Goal: Information Seeking & Learning: Learn about a topic

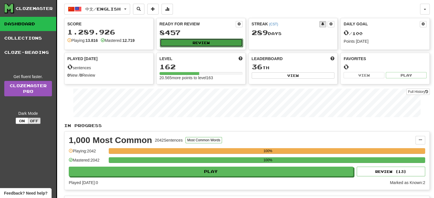
click at [194, 42] on button "Review" at bounding box center [201, 43] width 83 height 9
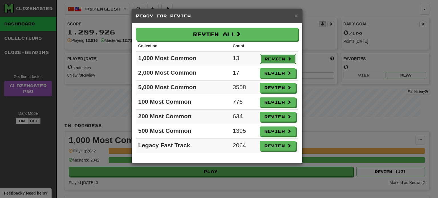
click at [277, 57] on button "Review" at bounding box center [278, 59] width 36 height 10
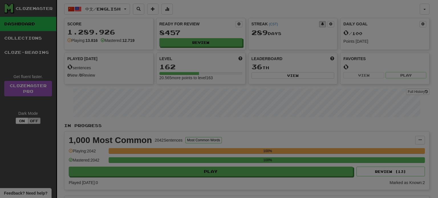
select select "**"
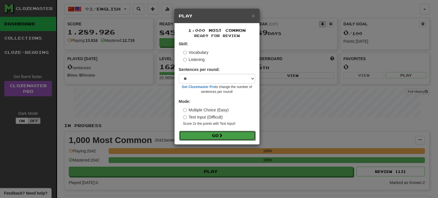
click at [222, 138] on span at bounding box center [221, 136] width 4 height 4
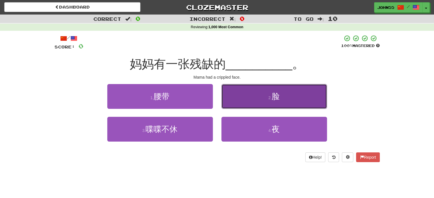
click at [259, 94] on button "2 . 脸" at bounding box center [274, 96] width 106 height 25
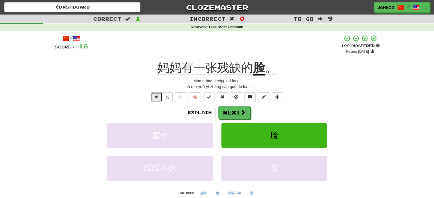
click at [155, 98] on span "Text-to-speech controls" at bounding box center [157, 97] width 4 height 4
click at [156, 97] on span "Text-to-speech controls" at bounding box center [157, 97] width 4 height 4
click at [238, 114] on button "Next" at bounding box center [235, 112] width 32 height 13
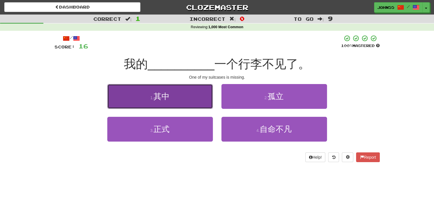
click at [171, 100] on button "1 . 其中" at bounding box center [160, 96] width 106 height 25
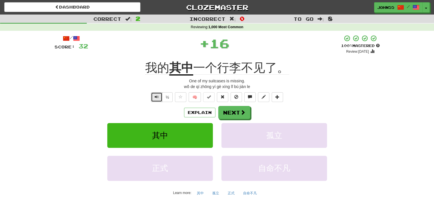
click at [158, 97] on span "Text-to-speech controls" at bounding box center [157, 97] width 4 height 4
click at [239, 115] on button "Next" at bounding box center [235, 112] width 32 height 13
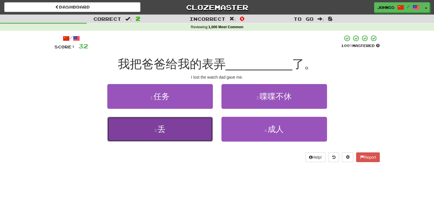
click at [174, 129] on button "3 . 丢" at bounding box center [160, 129] width 106 height 25
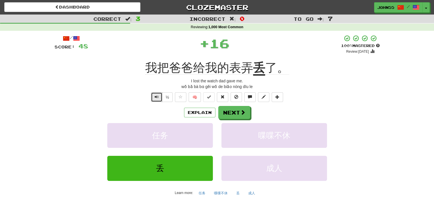
click at [156, 99] on button "Text-to-speech controls" at bounding box center [156, 97] width 11 height 10
click at [234, 114] on button "Next" at bounding box center [235, 112] width 32 height 13
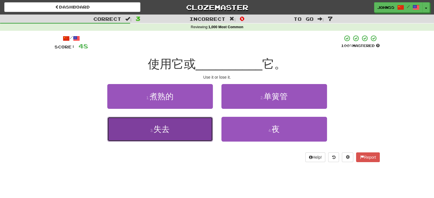
click at [162, 132] on span "失去" at bounding box center [162, 129] width 16 height 9
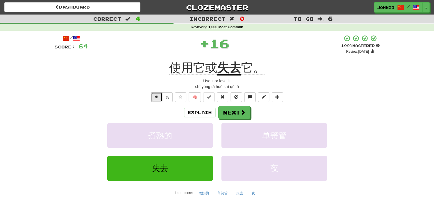
click at [160, 97] on button "Text-to-speech controls" at bounding box center [156, 97] width 11 height 10
click at [155, 94] on button "Text-to-speech controls" at bounding box center [156, 97] width 11 height 10
click at [161, 93] on button "Text-to-speech controls" at bounding box center [156, 97] width 11 height 10
click at [157, 96] on span "Text-to-speech controls" at bounding box center [157, 97] width 4 height 4
click at [232, 115] on button "Next" at bounding box center [235, 112] width 32 height 13
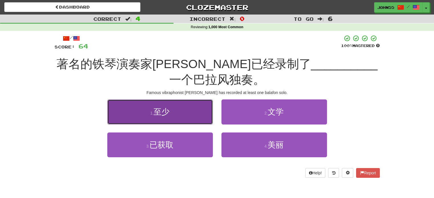
click at [172, 115] on button "1 . 至少" at bounding box center [160, 112] width 106 height 25
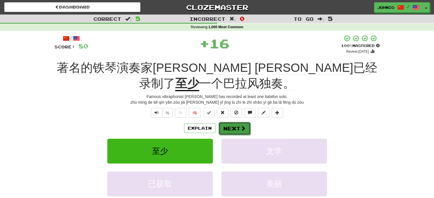
click at [236, 133] on button "Next" at bounding box center [235, 128] width 32 height 13
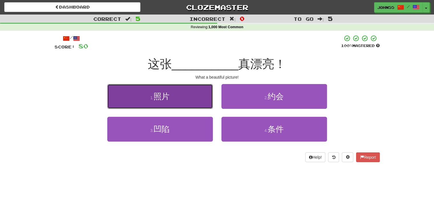
click at [155, 100] on span "照片" at bounding box center [162, 96] width 16 height 9
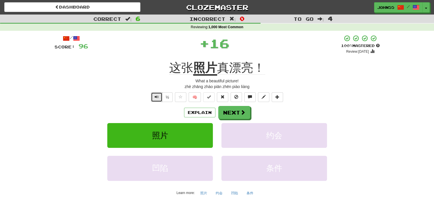
click at [158, 93] on button "Text-to-speech controls" at bounding box center [156, 97] width 11 height 10
click at [230, 119] on button "Next" at bounding box center [235, 112] width 32 height 13
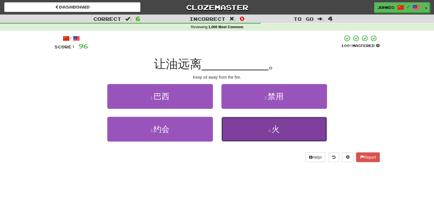
click at [237, 129] on button "4 . 火" at bounding box center [274, 129] width 106 height 25
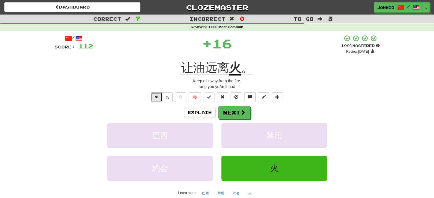
click at [158, 95] on span "Text-to-speech controls" at bounding box center [157, 97] width 4 height 4
click at [229, 111] on button "Next" at bounding box center [235, 112] width 32 height 13
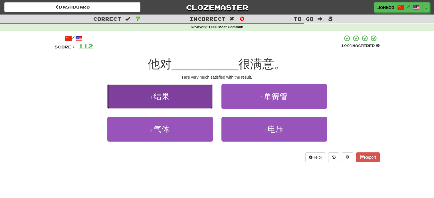
click at [166, 92] on span "结果" at bounding box center [162, 96] width 16 height 9
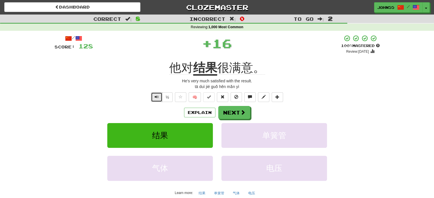
click at [153, 96] on button "Text-to-speech controls" at bounding box center [156, 97] width 11 height 10
click at [160, 97] on button "Text-to-speech controls" at bounding box center [156, 97] width 11 height 10
click at [155, 95] on span "Text-to-speech controls" at bounding box center [157, 97] width 4 height 4
click at [241, 108] on button "Next" at bounding box center [235, 112] width 32 height 13
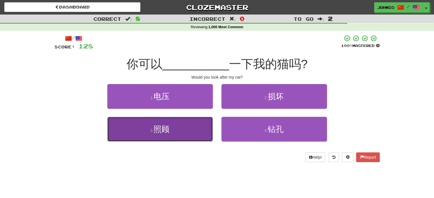
click at [176, 127] on button "3 . 照顾" at bounding box center [160, 129] width 106 height 25
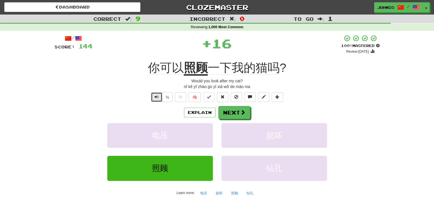
click at [156, 98] on span "Text-to-speech controls" at bounding box center [157, 97] width 4 height 4
click at [233, 117] on button "Next" at bounding box center [235, 112] width 32 height 13
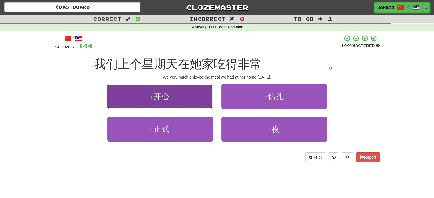
click at [142, 90] on button "1 . 开心" at bounding box center [160, 96] width 106 height 25
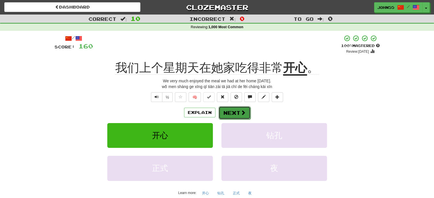
click at [235, 112] on button "Next" at bounding box center [235, 112] width 32 height 13
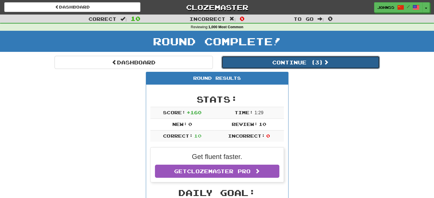
click at [278, 62] on button "Continue ( 3 )" at bounding box center [300, 62] width 158 height 13
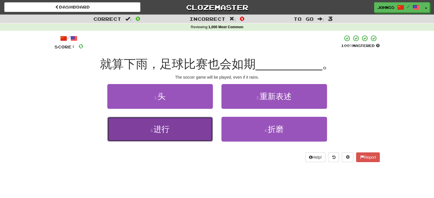
click at [163, 136] on button "3 . 进行" at bounding box center [160, 129] width 106 height 25
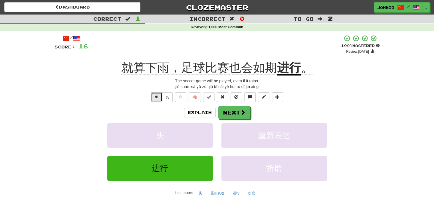
click at [155, 97] on span "Text-to-speech controls" at bounding box center [157, 97] width 4 height 4
click at [234, 113] on button "Next" at bounding box center [235, 112] width 32 height 13
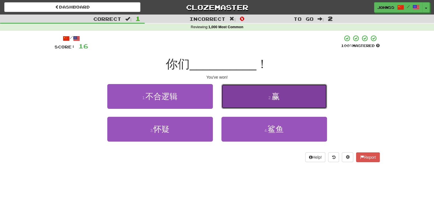
click at [261, 89] on button "2 . 赢" at bounding box center [274, 96] width 106 height 25
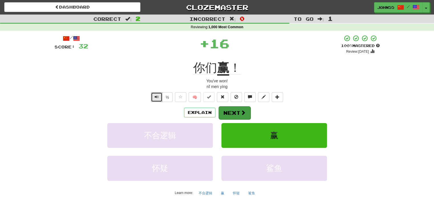
drag, startPoint x: 157, startPoint y: 97, endPoint x: 238, endPoint y: 113, distance: 82.3
click at [238, 113] on div "/ Score: 32 + 16 100 % Mastered Review: 2026-02-13 你们 赢 ！ You've won! nǐ men yí…" at bounding box center [217, 127] width 325 height 185
click at [238, 113] on button "Next" at bounding box center [235, 112] width 32 height 13
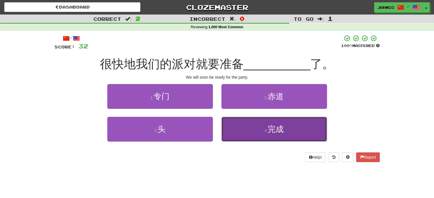
click at [267, 132] on small "4 ." at bounding box center [266, 130] width 3 height 5
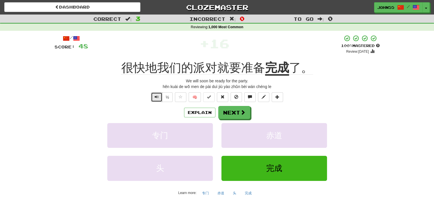
click at [155, 99] on span "Text-to-speech controls" at bounding box center [157, 97] width 4 height 4
click at [234, 109] on button "Next" at bounding box center [235, 112] width 32 height 13
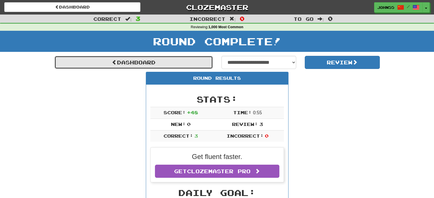
click at [174, 66] on link "Dashboard" at bounding box center [134, 62] width 158 height 13
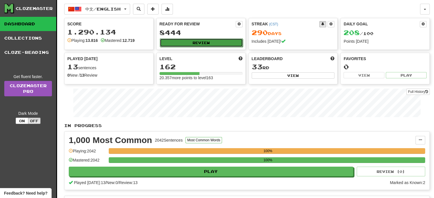
click at [193, 42] on button "Review" at bounding box center [201, 43] width 83 height 9
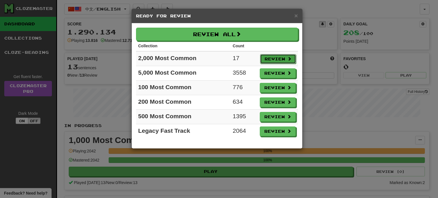
click at [270, 57] on button "Review" at bounding box center [278, 59] width 36 height 10
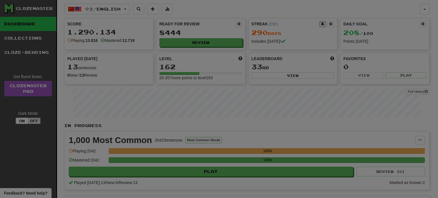
select select "**"
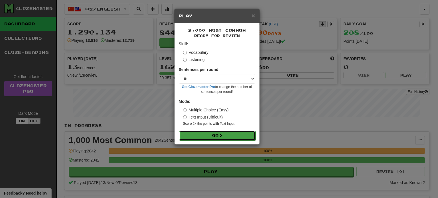
click at [221, 132] on button "Go" at bounding box center [217, 136] width 76 height 10
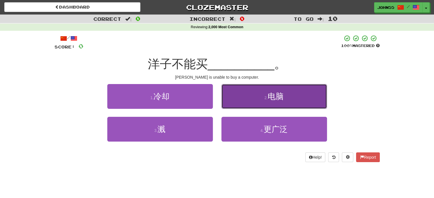
click at [256, 103] on button "2 . 电脑" at bounding box center [274, 96] width 106 height 25
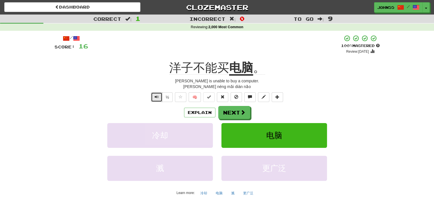
click at [157, 98] on span "Text-to-speech controls" at bounding box center [157, 97] width 4 height 4
click at [229, 111] on button "Next" at bounding box center [235, 112] width 32 height 13
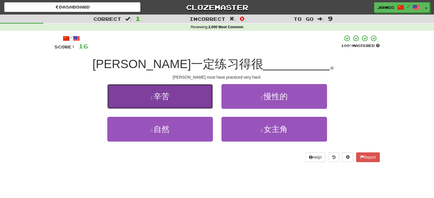
click at [143, 89] on button "1 . 辛苦" at bounding box center [160, 96] width 106 height 25
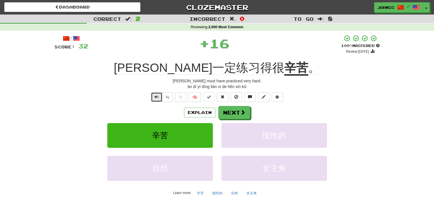
click at [157, 98] on span "Text-to-speech controls" at bounding box center [157, 97] width 4 height 4
click at [152, 96] on button "Text-to-speech controls" at bounding box center [156, 97] width 11 height 10
click at [232, 116] on button "Next" at bounding box center [235, 112] width 32 height 13
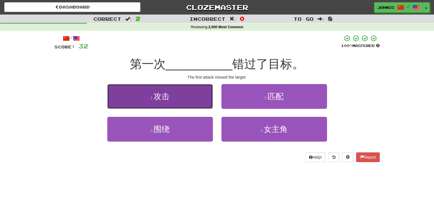
click at [161, 93] on span "攻击" at bounding box center [162, 96] width 16 height 9
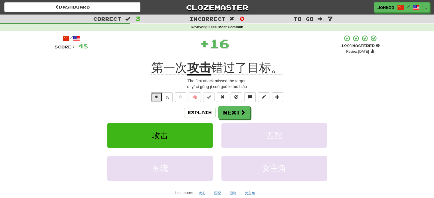
click at [159, 97] on button "Text-to-speech controls" at bounding box center [156, 97] width 11 height 10
click at [230, 109] on button "Next" at bounding box center [235, 112] width 32 height 13
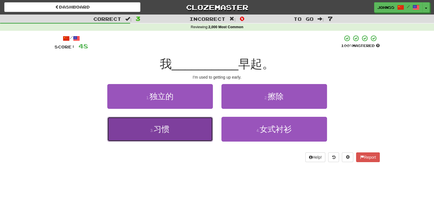
click at [180, 129] on button "3 . 习惯" at bounding box center [160, 129] width 106 height 25
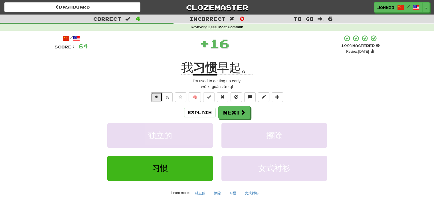
click at [154, 94] on button "Text-to-speech controls" at bounding box center [156, 97] width 11 height 10
click at [236, 112] on button "Next" at bounding box center [235, 112] width 32 height 13
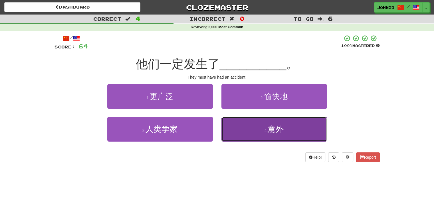
click at [266, 131] on small "4 ." at bounding box center [266, 130] width 3 height 5
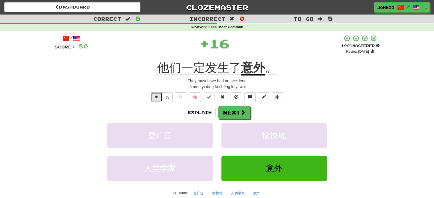
click at [158, 100] on button "Text-to-speech controls" at bounding box center [156, 97] width 11 height 10
click at [239, 113] on button "Next" at bounding box center [235, 112] width 32 height 13
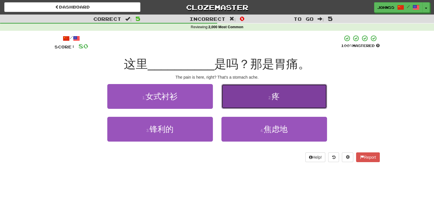
click at [271, 88] on button "2 . 疼" at bounding box center [274, 96] width 106 height 25
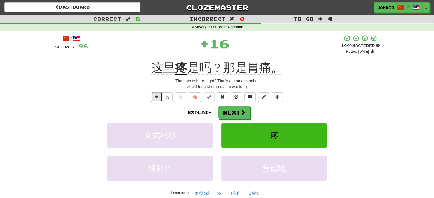
click at [159, 99] on button "Text-to-speech controls" at bounding box center [156, 97] width 11 height 10
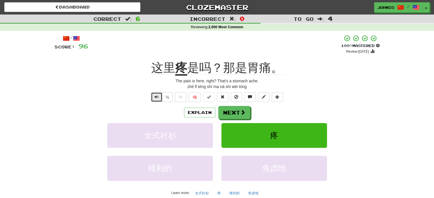
click at [159, 99] on button "Text-to-speech controls" at bounding box center [156, 97] width 11 height 10
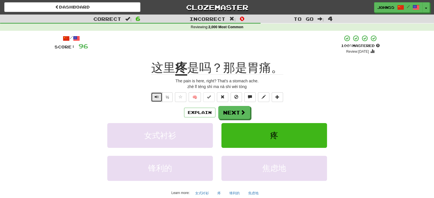
click at [159, 99] on button "Text-to-speech controls" at bounding box center [156, 97] width 11 height 10
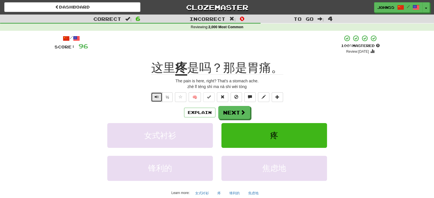
click at [159, 99] on button "Text-to-speech controls" at bounding box center [156, 97] width 11 height 10
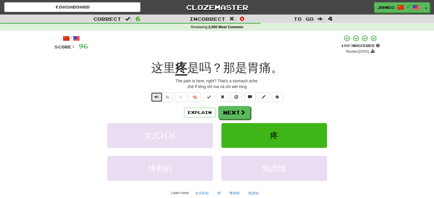
click at [159, 99] on button "Text-to-speech controls" at bounding box center [156, 97] width 11 height 10
click at [232, 113] on button "Next" at bounding box center [235, 112] width 32 height 13
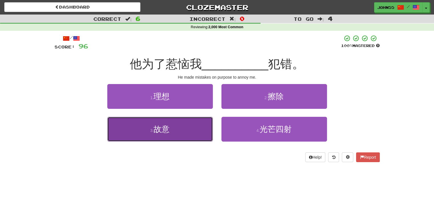
click at [167, 140] on button "3 . 故意" at bounding box center [160, 129] width 106 height 25
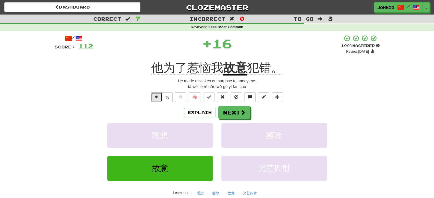
click at [156, 98] on span "Text-to-speech controls" at bounding box center [157, 97] width 4 height 4
click at [160, 102] on button "Text-to-speech controls" at bounding box center [156, 97] width 11 height 10
click at [233, 114] on button "Next" at bounding box center [235, 112] width 32 height 13
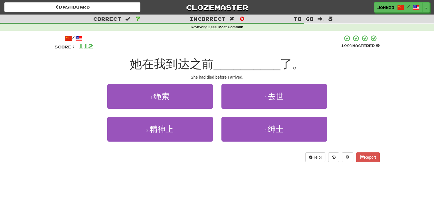
click at [267, 83] on div "/ Score: 112 100 % Mastered 她在我到达之前 __________ 了。 She had died before I arrived…" at bounding box center [217, 99] width 325 height 128
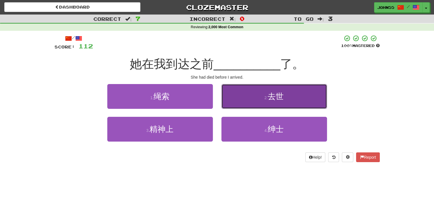
click at [255, 98] on button "2 . 去世" at bounding box center [274, 96] width 106 height 25
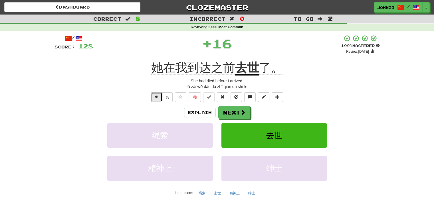
click at [155, 100] on button "Text-to-speech controls" at bounding box center [156, 97] width 11 height 10
click at [236, 112] on button "Next" at bounding box center [235, 112] width 32 height 13
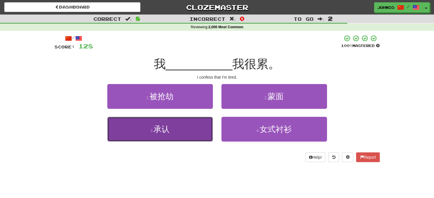
click at [163, 140] on button "3 . 承认" at bounding box center [160, 129] width 106 height 25
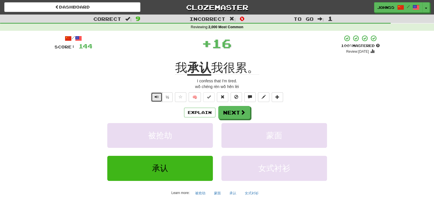
click at [158, 97] on span "Text-to-speech controls" at bounding box center [157, 97] width 4 height 4
click at [159, 97] on button "Text-to-speech controls" at bounding box center [156, 97] width 11 height 10
click at [231, 112] on button "Next" at bounding box center [235, 112] width 32 height 13
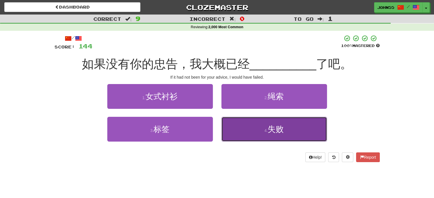
click at [257, 126] on button "4 . 失败" at bounding box center [274, 129] width 106 height 25
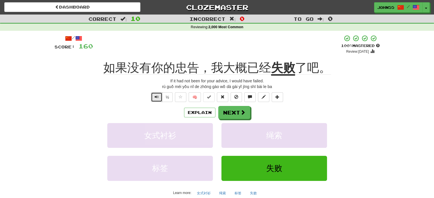
click at [160, 99] on button "Text-to-speech controls" at bounding box center [156, 97] width 11 height 10
click at [158, 98] on span "Text-to-speech controls" at bounding box center [157, 97] width 4 height 4
click at [241, 113] on span at bounding box center [243, 112] width 5 height 5
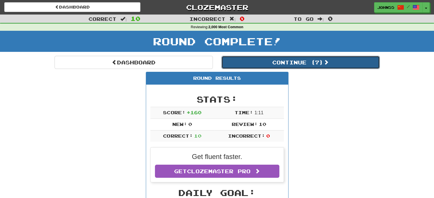
click at [254, 62] on button "Continue ( 7 )" at bounding box center [300, 62] width 158 height 13
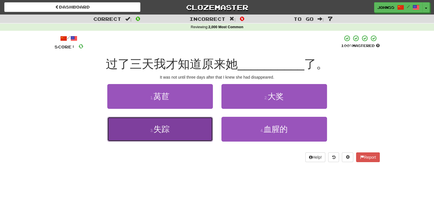
click at [154, 127] on button "3 . 失踪" at bounding box center [160, 129] width 106 height 25
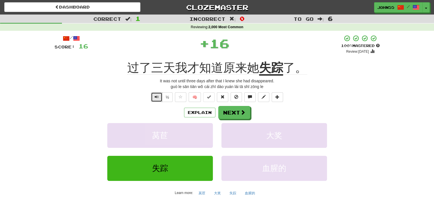
click at [158, 98] on span "Text-to-speech controls" at bounding box center [157, 97] width 4 height 4
click at [233, 114] on button "Next" at bounding box center [235, 112] width 32 height 13
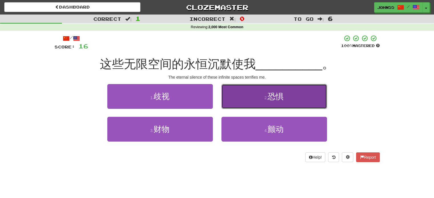
click at [272, 104] on button "2 . 恐惧" at bounding box center [274, 96] width 106 height 25
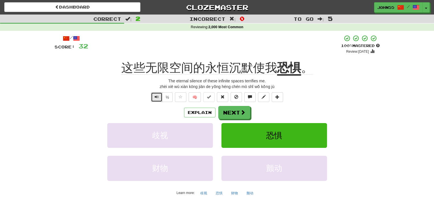
click at [155, 98] on span "Text-to-speech controls" at bounding box center [157, 97] width 4 height 4
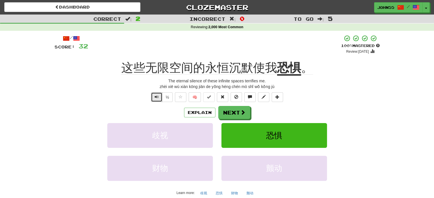
click at [155, 98] on span "Text-to-speech controls" at bounding box center [157, 97] width 4 height 4
click at [234, 114] on button "Next" at bounding box center [235, 112] width 32 height 13
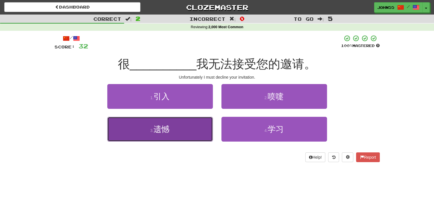
click at [154, 127] on span "遗憾" at bounding box center [162, 129] width 16 height 9
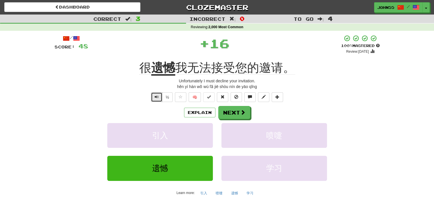
click at [158, 96] on span "Text-to-speech controls" at bounding box center [157, 97] width 4 height 4
click at [232, 114] on button "Next" at bounding box center [235, 112] width 32 height 13
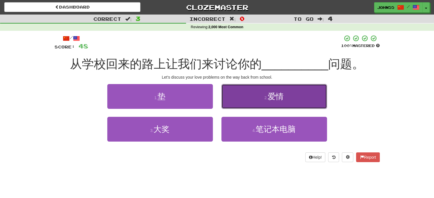
click at [293, 94] on button "2 . 爱情" at bounding box center [274, 96] width 106 height 25
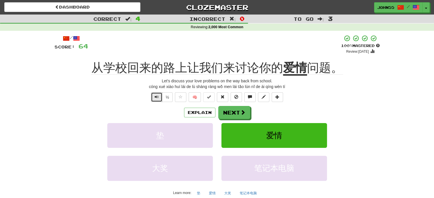
click at [155, 100] on button "Text-to-speech controls" at bounding box center [156, 97] width 11 height 10
click at [233, 116] on button "Next" at bounding box center [235, 112] width 32 height 13
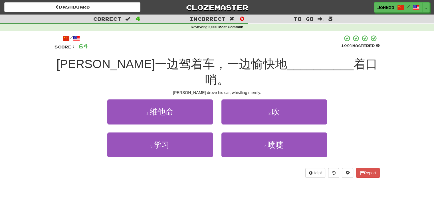
click at [233, 116] on div "2 . 吹" at bounding box center [274, 116] width 114 height 33
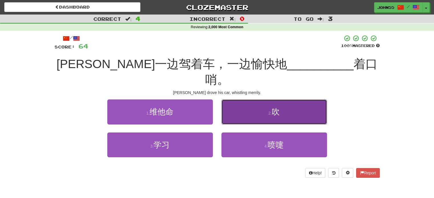
click at [280, 108] on span "吹" at bounding box center [276, 112] width 8 height 9
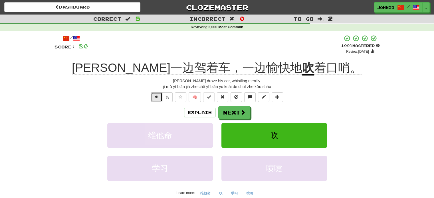
click at [156, 97] on span "Text-to-speech controls" at bounding box center [157, 97] width 4 height 4
click at [241, 115] on span at bounding box center [243, 112] width 5 height 5
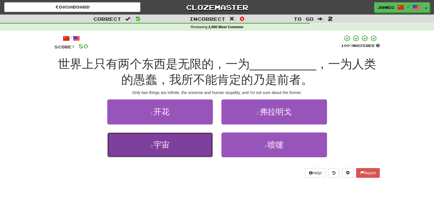
click at [187, 148] on button "3 . 宇宙" at bounding box center [160, 145] width 106 height 25
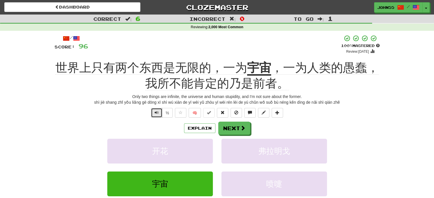
click at [158, 112] on span "Text-to-speech controls" at bounding box center [157, 113] width 4 height 4
click at [235, 127] on button "Next" at bounding box center [235, 128] width 32 height 13
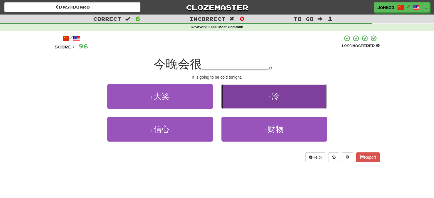
click at [249, 93] on button "2 . 冷" at bounding box center [274, 96] width 106 height 25
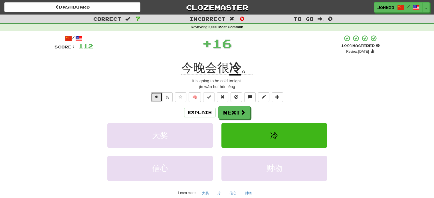
click at [155, 97] on span "Text-to-speech controls" at bounding box center [157, 97] width 4 height 4
click at [232, 112] on button "Next" at bounding box center [235, 112] width 32 height 13
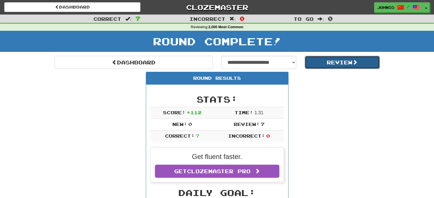
click at [330, 62] on button "Review" at bounding box center [342, 62] width 75 height 13
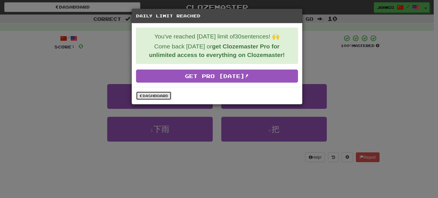
click at [156, 96] on link "Dashboard" at bounding box center [153, 96] width 35 height 9
